Goal: Information Seeking & Learning: Learn about a topic

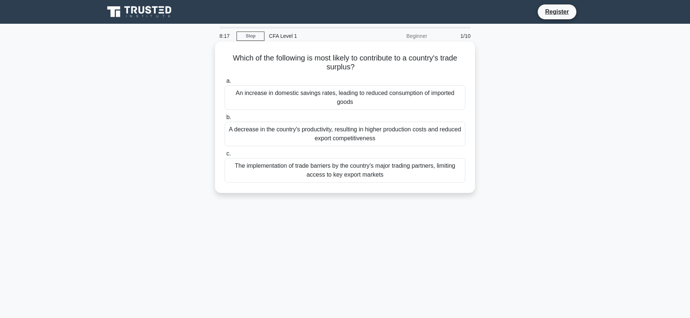
drag, startPoint x: 357, startPoint y: 102, endPoint x: 243, endPoint y: 89, distance: 114.8
click at [243, 89] on div "An increase in domestic savings rates, leading to reduced consumption of import…" at bounding box center [345, 97] width 241 height 25
drag, startPoint x: 349, startPoint y: 76, endPoint x: 357, endPoint y: 79, distance: 8.3
click at [349, 76] on div "a. An increase in domestic savings rates, leading to reduced consumption of imp…" at bounding box center [345, 129] width 250 height 109
drag, startPoint x: 365, startPoint y: 97, endPoint x: 252, endPoint y: 85, distance: 114.0
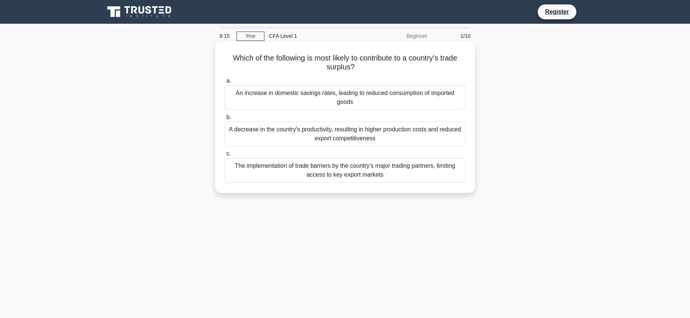
click at [252, 85] on label "a. An increase in domestic savings rates, leading to reduced consumption of imp…" at bounding box center [345, 93] width 241 height 33
click at [307, 84] on label "a. An increase in domestic savings rates, leading to reduced consumption of imp…" at bounding box center [345, 93] width 241 height 33
click at [225, 84] on input "a. An increase in domestic savings rates, leading to reduced consumption of imp…" at bounding box center [225, 81] width 0 height 5
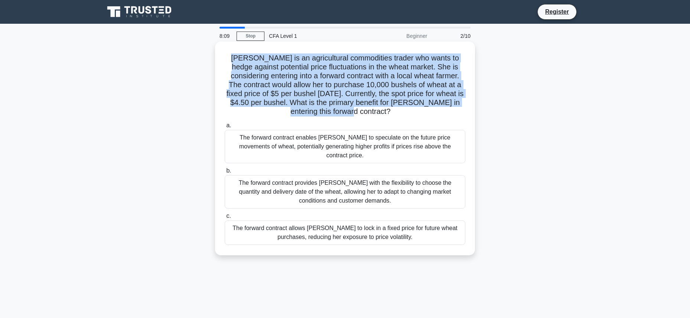
drag, startPoint x: 355, startPoint y: 113, endPoint x: 222, endPoint y: 62, distance: 142.8
click at [222, 62] on div "[PERSON_NAME] is an agricultural commodities trader who wants to hedge against …" at bounding box center [345, 149] width 254 height 208
click at [334, 92] on h5 "[PERSON_NAME] is an agricultural commodities trader who wants to hedge against …" at bounding box center [345, 84] width 242 height 63
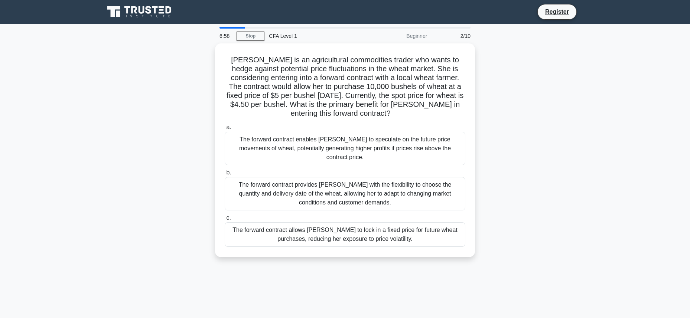
click at [344, 273] on div "6:58 Stop CFA Level 1 Beginner 2/10 [PERSON_NAME] is an agricultural commoditie…" at bounding box center [345, 213] width 490 height 372
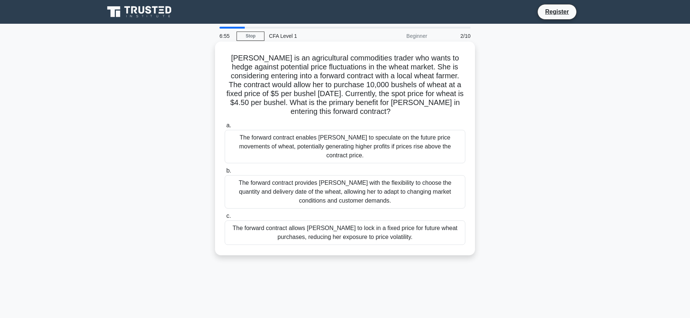
click at [405, 230] on div "The forward contract allows [PERSON_NAME] to lock in a fixed price for future w…" at bounding box center [345, 233] width 241 height 25
click at [225, 219] on input "c. The forward contract allows [PERSON_NAME] to lock in a fixed price for futur…" at bounding box center [225, 216] width 0 height 5
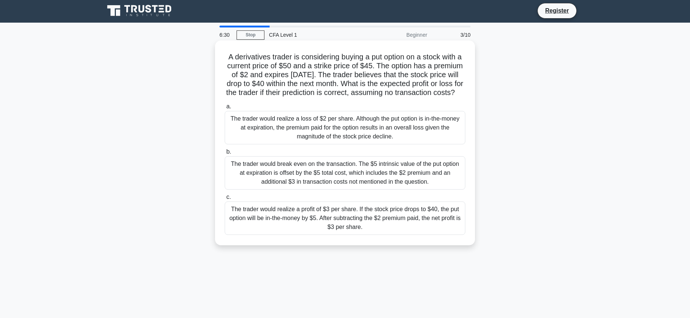
scroll to position [1, 0]
click at [437, 219] on div "The trader would realize a profit of $3 per share. If the stock price drops to …" at bounding box center [345, 219] width 241 height 33
click at [225, 201] on input "c. The trader would realize a profit of $3 per share. If the stock price drops …" at bounding box center [225, 199] width 0 height 5
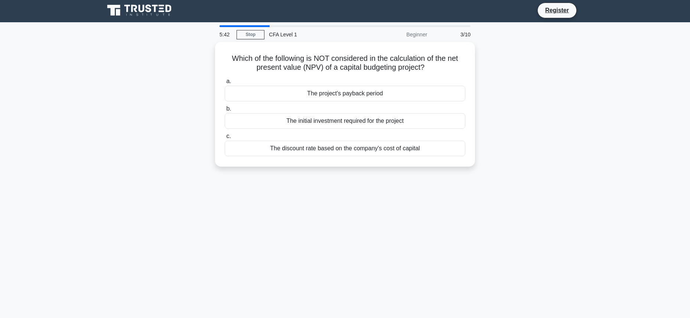
scroll to position [0, 0]
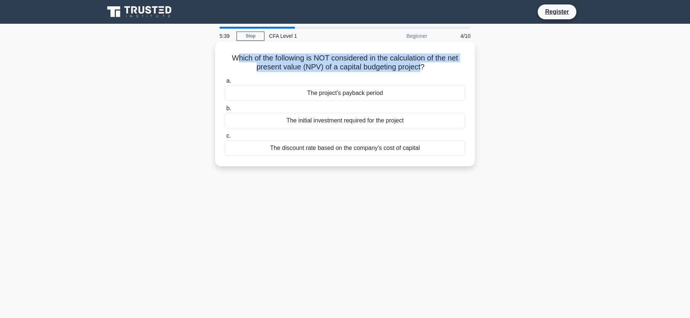
drag, startPoint x: 421, startPoint y: 69, endPoint x: 239, endPoint y: 61, distance: 183.0
click at [239, 61] on h5 "Which of the following is NOT considered in the calculation of the net present …" at bounding box center [345, 62] width 242 height 19
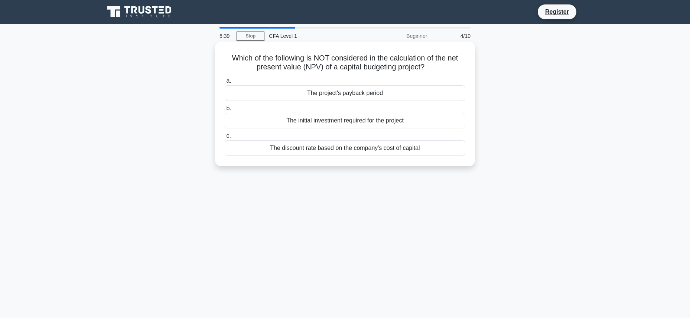
click at [234, 59] on h5 "Which of the following is NOT considered in the calculation of the net present …" at bounding box center [345, 62] width 242 height 19
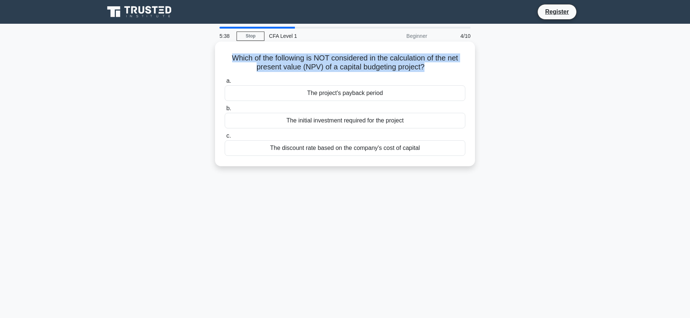
drag, startPoint x: 260, startPoint y: 59, endPoint x: 424, endPoint y: 68, distance: 163.7
click at [424, 68] on h5 "Which of the following is NOT considered in the calculation of the net present …" at bounding box center [345, 62] width 242 height 19
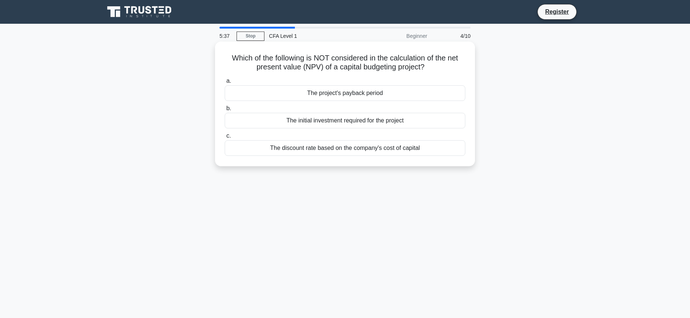
click at [425, 68] on h5 "Which of the following is NOT considered in the calculation of the net present …" at bounding box center [345, 62] width 242 height 19
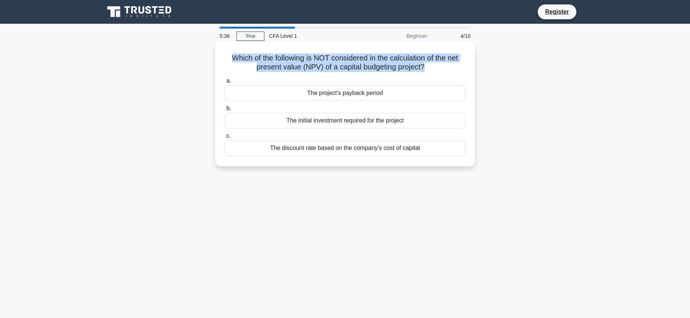
drag, startPoint x: 422, startPoint y: 68, endPoint x: 226, endPoint y: 59, distance: 197.1
click at [226, 59] on h5 "Which of the following is NOT considered in the calculation of the net present …" at bounding box center [345, 62] width 242 height 19
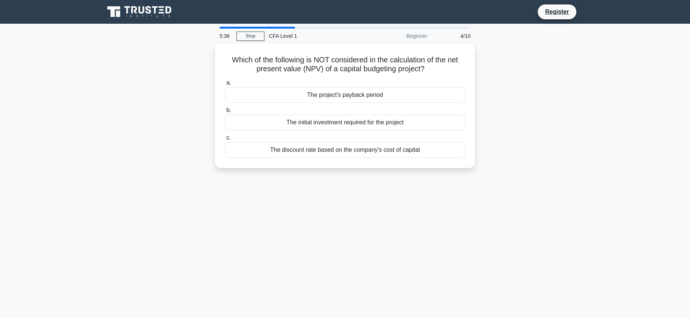
click at [550, 94] on div "Which of the following is NOT considered in the calculation of the net present …" at bounding box center [345, 110] width 490 height 134
drag, startPoint x: 408, startPoint y: 69, endPoint x: 213, endPoint y: 58, distance: 195.7
click at [213, 58] on div "Which of the following is NOT considered in the calculation of the net present …" at bounding box center [345, 110] width 490 height 134
click at [500, 75] on div "Which of the following is NOT considered in the calculation of the net present …" at bounding box center [345, 110] width 490 height 134
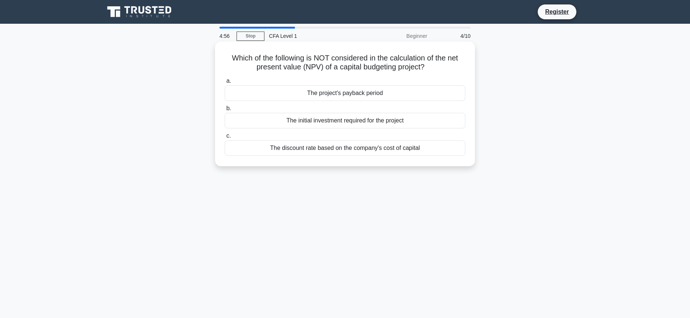
click at [380, 124] on div "The initial investment required for the project" at bounding box center [345, 121] width 241 height 16
click at [225, 111] on input "b. The initial investment required for the project" at bounding box center [225, 108] width 0 height 5
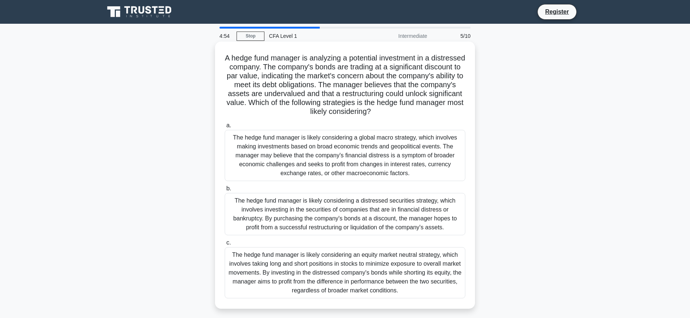
drag, startPoint x: 407, startPoint y: 117, endPoint x: 223, endPoint y: 54, distance: 194.7
click at [223, 54] on div "A hedge fund manager is analyzing a potential investment in a distressed compan…" at bounding box center [345, 176] width 254 height 262
click at [337, 77] on h5 "A hedge fund manager is analyzing a potential investment in a distressed compan…" at bounding box center [345, 84] width 242 height 63
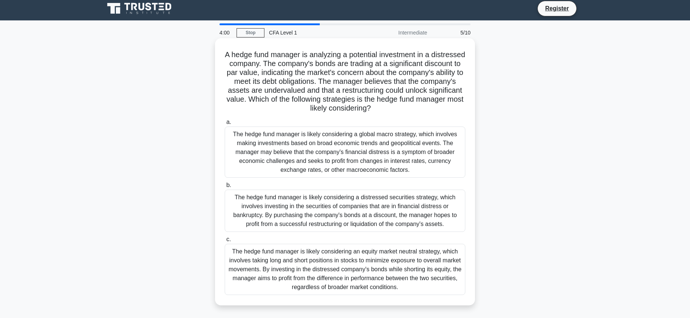
scroll to position [3, 0]
click at [328, 214] on div "The hedge fund manager is likely considering a distressed securities strategy, …" at bounding box center [345, 211] width 241 height 42
click at [225, 188] on input "b. The hedge fund manager is likely considering a distressed securities strateg…" at bounding box center [225, 186] width 0 height 5
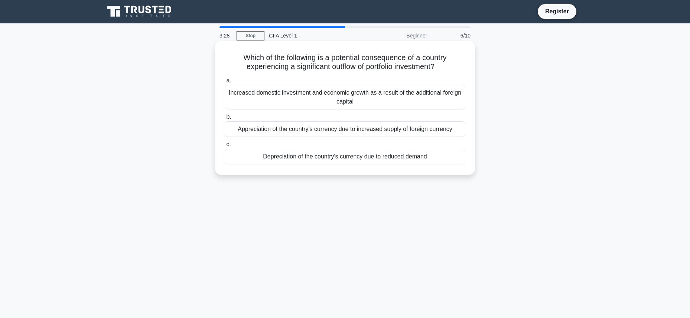
scroll to position [0, 0]
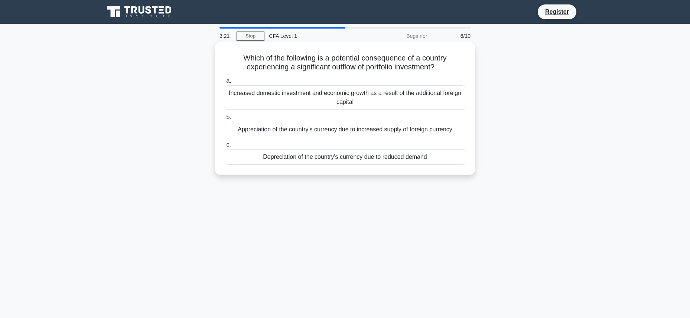
click at [369, 157] on div "Depreciation of the country's currency due to reduced demand" at bounding box center [345, 157] width 241 height 16
click at [225, 147] on input "c. Depreciation of the country's currency due to reduced demand" at bounding box center [225, 145] width 0 height 5
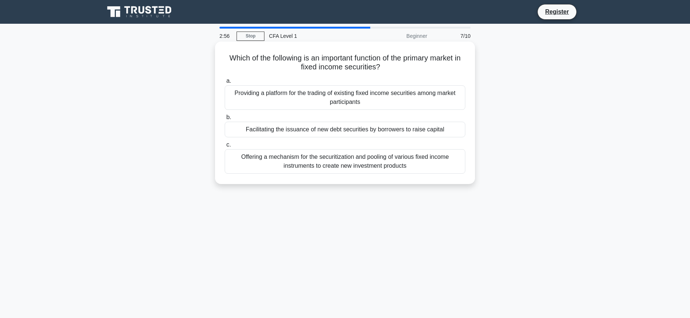
click at [370, 132] on div "Facilitating the issuance of new debt securities by borrowers to raise capital" at bounding box center [345, 130] width 241 height 16
click at [225, 120] on input "b. Facilitating the issuance of new debt securities by borrowers to raise capit…" at bounding box center [225, 117] width 0 height 5
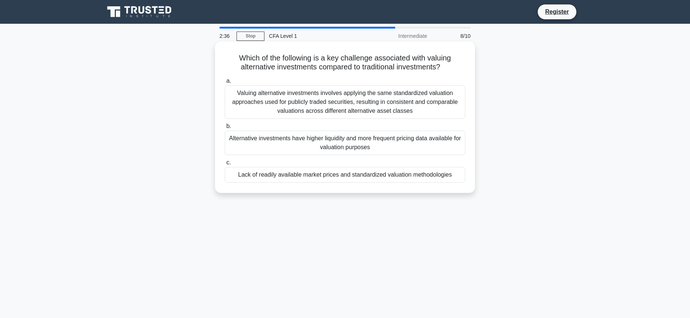
click at [292, 177] on div "Lack of readily available market prices and standardized valuation methodologies" at bounding box center [345, 175] width 241 height 16
click at [225, 165] on input "c. Lack of readily available market prices and standardized valuation methodolo…" at bounding box center [225, 162] width 0 height 5
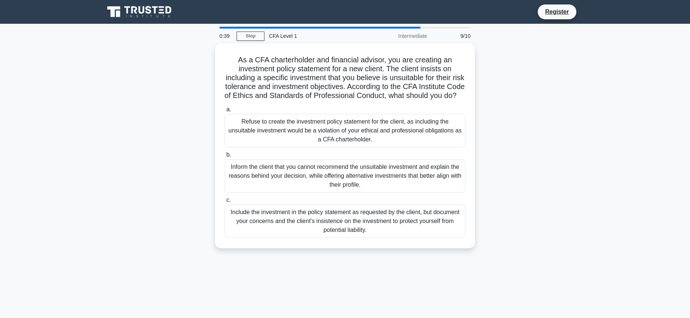
click at [494, 198] on div "As a CFA charterholder and financial advisor, you are creating an investment po…" at bounding box center [345, 150] width 490 height 214
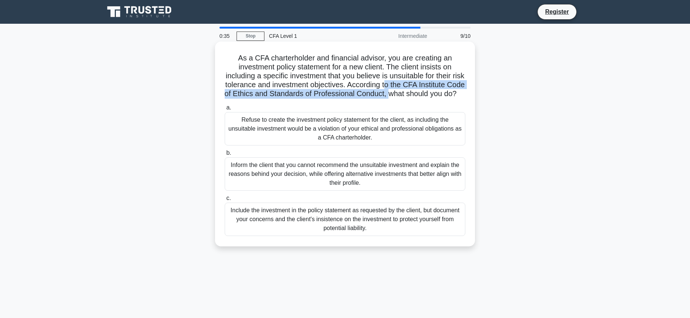
drag, startPoint x: 387, startPoint y: 87, endPoint x: 386, endPoint y: 95, distance: 9.0
click at [386, 95] on h5 "As a CFA charterholder and financial advisor, you are creating an investment po…" at bounding box center [345, 75] width 242 height 45
click at [385, 95] on h5 "As a CFA charterholder and financial advisor, you are creating an investment po…" at bounding box center [345, 75] width 242 height 45
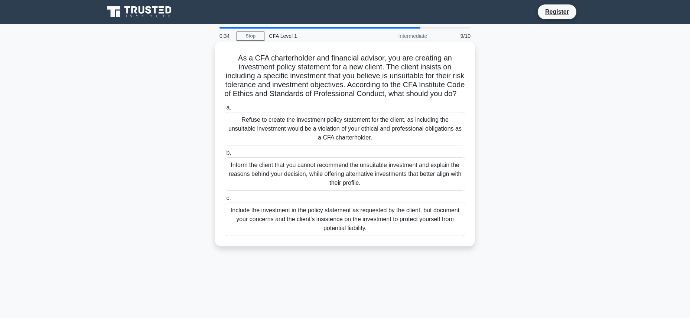
click at [420, 171] on div "Inform the client that you cannot recommend the unsuitable investment and expla…" at bounding box center [345, 174] width 241 height 33
click at [225, 156] on input "b. Inform the client that you cannot recommend the unsuitable investment and ex…" at bounding box center [225, 153] width 0 height 5
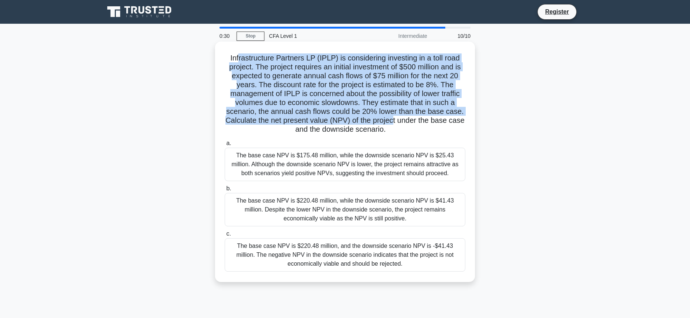
drag, startPoint x: 376, startPoint y: 117, endPoint x: 238, endPoint y: 57, distance: 150.9
click at [239, 56] on h5 "Infrastructure Partners LP (IPLP) is considering investing in a toll road proje…" at bounding box center [345, 93] width 242 height 81
drag, startPoint x: 233, startPoint y: 57, endPoint x: 404, endPoint y: 120, distance: 182.5
click at [404, 120] on h5 "Infrastructure Partners LP (IPLP) is considering investing in a toll road proje…" at bounding box center [345, 93] width 242 height 81
click at [389, 122] on h5 "Infrastructure Partners LP (IPLP) is considering investing in a toll road proje…" at bounding box center [345, 93] width 242 height 81
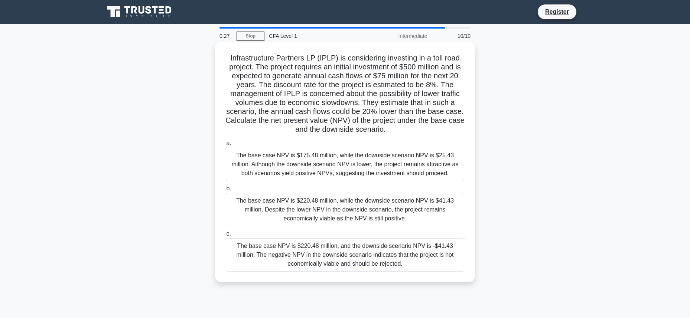
drag, startPoint x: 389, startPoint y: 128, endPoint x: 343, endPoint y: 64, distance: 79.1
click at [338, 60] on h5 "Infrastructure Partners LP (IPLP) is considering investing in a toll road proje…" at bounding box center [345, 93] width 242 height 81
click at [427, 104] on h5 "Infrastructure Partners LP (IPLP) is considering investing in a toll road proje…" at bounding box center [345, 93] width 242 height 81
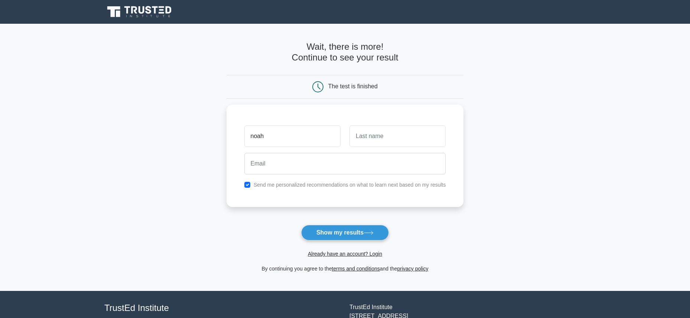
type input "noah"
type input "sferrazza"
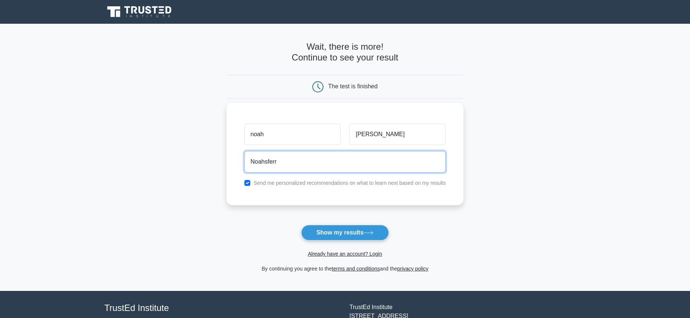
type input "noahsferrazza@outlook.com"
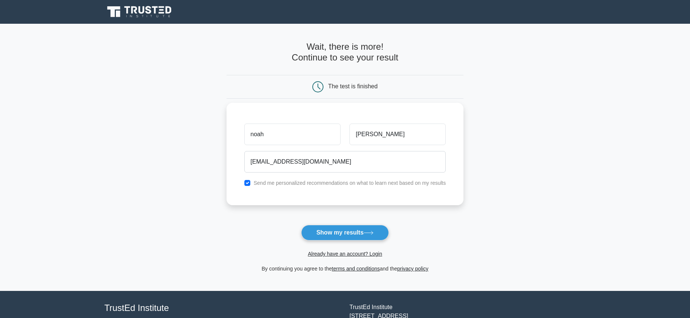
click at [242, 184] on div "Send me personalized recommendations on what to learn next based on my results" at bounding box center [345, 183] width 211 height 9
click at [254, 183] on div "Send me personalized recommendations on what to learn next based on my results" at bounding box center [345, 183] width 211 height 9
click at [247, 186] on div "Send me personalized recommendations on what to learn next based on my results" at bounding box center [345, 183] width 211 height 9
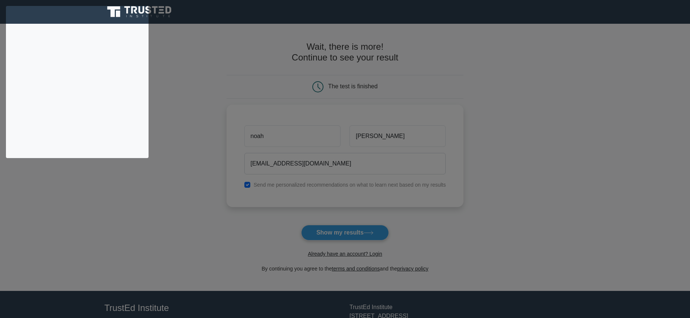
click at [246, 184] on html "Register noah sferrazza" at bounding box center [345, 186] width 690 height 373
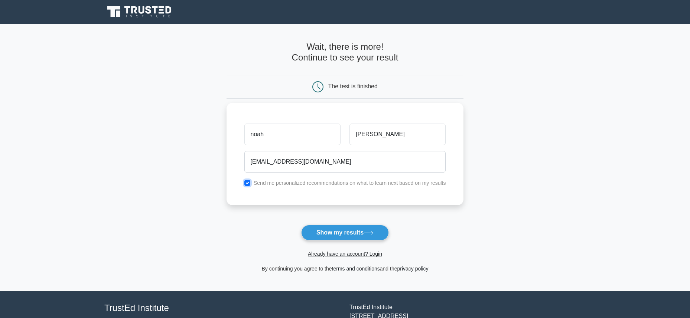
click at [249, 185] on input "checkbox" at bounding box center [247, 183] width 6 height 6
checkbox input "false"
click at [343, 237] on button "Show my results" at bounding box center [345, 233] width 88 height 16
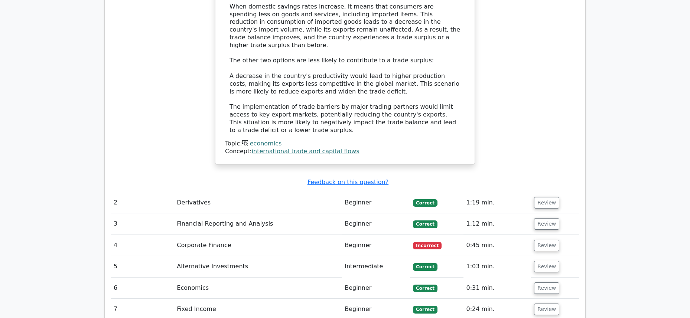
scroll to position [906, 0]
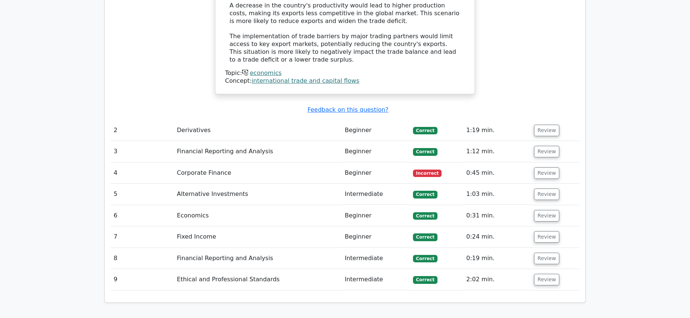
click at [393, 163] on td "Beginner" at bounding box center [376, 173] width 68 height 21
click at [199, 163] on td "Corporate Finance" at bounding box center [258, 173] width 168 height 21
click at [469, 163] on td "0:45 min." at bounding box center [498, 173] width 68 height 21
click at [535, 168] on button "Review" at bounding box center [546, 174] width 25 height 12
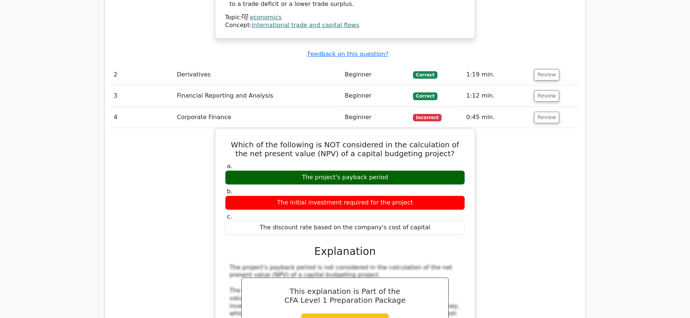
scroll to position [963, 0]
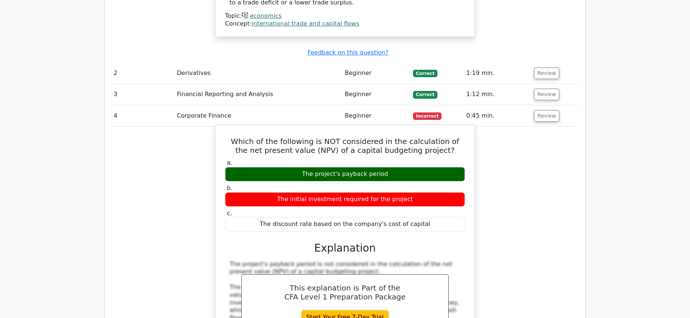
drag, startPoint x: 442, startPoint y: 162, endPoint x: 273, endPoint y: 163, distance: 169.4
click at [273, 192] on div "The initial investment required for the project" at bounding box center [345, 199] width 240 height 14
drag, startPoint x: 409, startPoint y: 166, endPoint x: 281, endPoint y: 166, distance: 128.5
click at [281, 192] on div "The initial investment required for the project" at bounding box center [345, 199] width 240 height 14
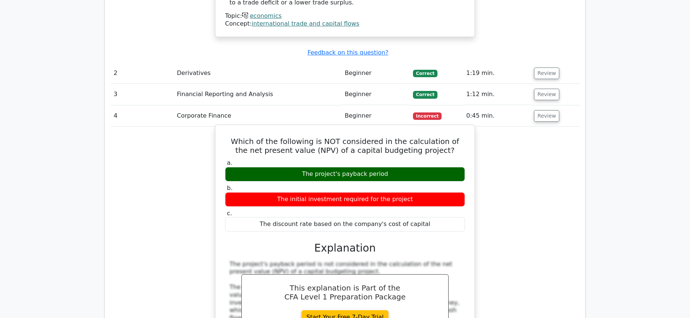
drag, startPoint x: 280, startPoint y: 167, endPoint x: 405, endPoint y: 166, distance: 125.2
click at [405, 192] on div "The initial investment required for the project" at bounding box center [345, 199] width 240 height 14
click at [408, 192] on div "The initial investment required for the project" at bounding box center [345, 199] width 240 height 14
drag, startPoint x: 408, startPoint y: 166, endPoint x: 289, endPoint y: 162, distance: 118.9
click at [289, 192] on div "The initial investment required for the project" at bounding box center [345, 199] width 240 height 14
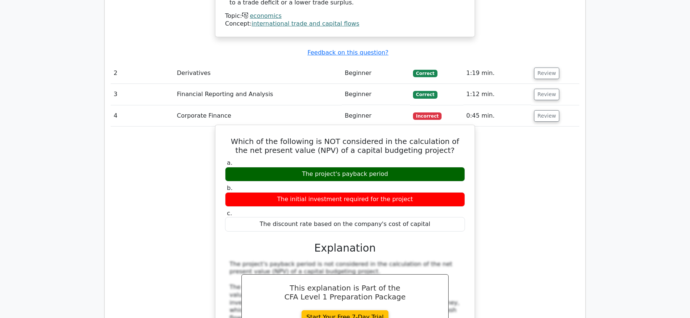
drag, startPoint x: 307, startPoint y: 145, endPoint x: 344, endPoint y: 143, distance: 37.6
click at [342, 167] on div "The project's payback period" at bounding box center [345, 174] width 240 height 14
click at [299, 167] on div "The project's payback period" at bounding box center [345, 174] width 240 height 14
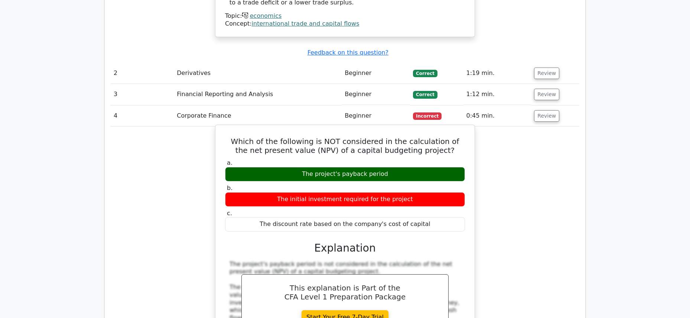
click at [299, 167] on div "The project's payback period" at bounding box center [345, 174] width 240 height 14
click at [328, 167] on div "The project's payback period" at bounding box center [345, 174] width 240 height 14
click at [322, 192] on div "The initial investment required for the project" at bounding box center [345, 199] width 240 height 14
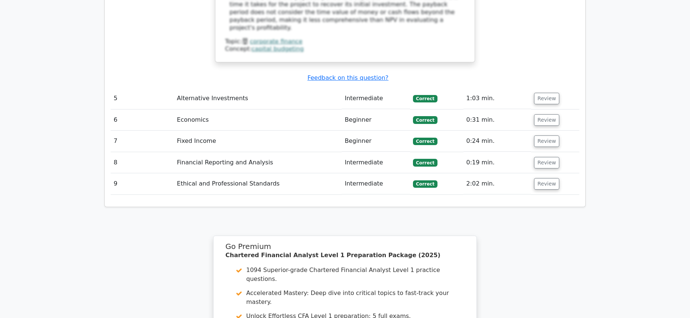
scroll to position [1349, 0]
drag, startPoint x: 382, startPoint y: 117, endPoint x: 381, endPoint y: 123, distance: 5.7
click at [382, 152] on td "Intermediate" at bounding box center [376, 162] width 68 height 21
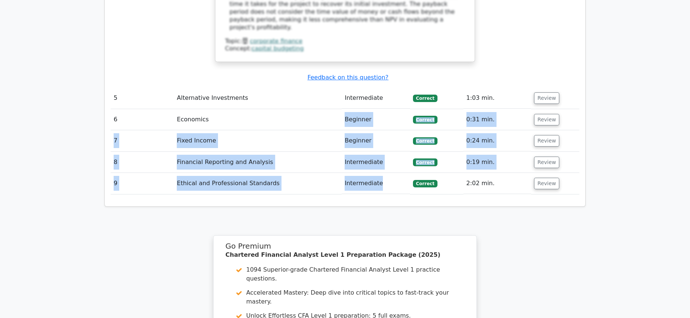
drag, startPoint x: 392, startPoint y: 135, endPoint x: 243, endPoint y: 78, distance: 159.3
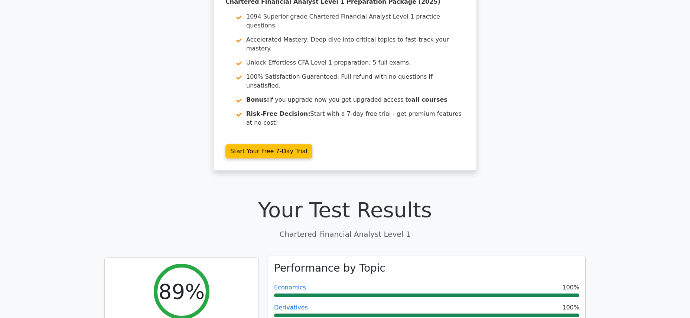
scroll to position [0, 0]
